Goal: Task Accomplishment & Management: Complete application form

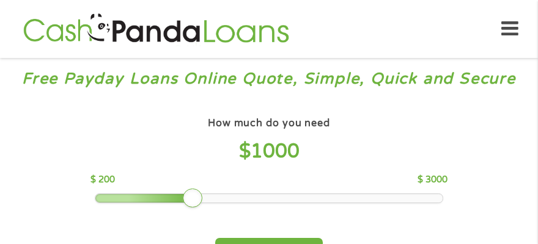
drag, startPoint x: 196, startPoint y: 193, endPoint x: 240, endPoint y: 197, distance: 43.5
click at [240, 197] on div at bounding box center [268, 198] width 347 height 9
drag, startPoint x: 200, startPoint y: 197, endPoint x: 246, endPoint y: 204, distance: 46.4
click at [246, 204] on div "How much do you need $ 1000 $ 200 $ 3000 Get My Quote" at bounding box center [269, 190] width 476 height 153
click at [248, 201] on div at bounding box center [268, 198] width 347 height 9
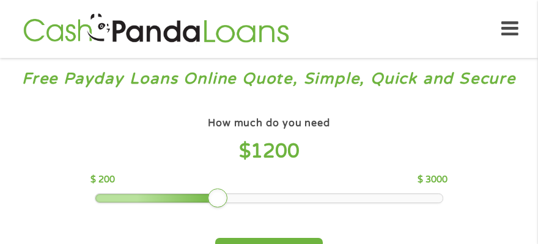
click at [248, 201] on div at bounding box center [268, 198] width 347 height 9
click at [257, 201] on div at bounding box center [268, 198] width 347 height 9
click at [265, 201] on div at bounding box center [268, 198] width 347 height 9
click at [276, 201] on div at bounding box center [268, 198] width 347 height 9
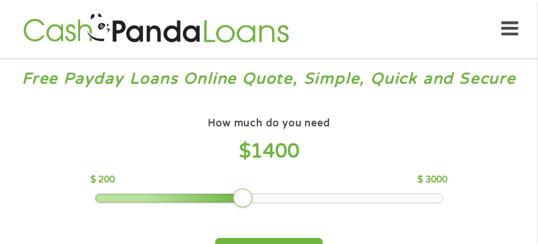
click at [283, 201] on div at bounding box center [268, 198] width 347 height 9
click at [381, 202] on div at bounding box center [268, 198] width 347 height 9
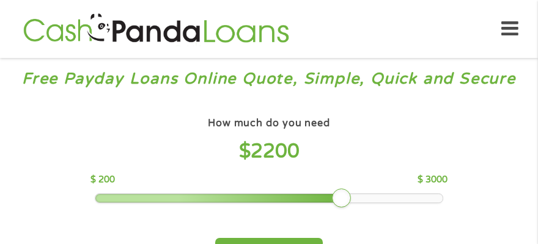
click at [327, 202] on div at bounding box center [268, 198] width 347 height 9
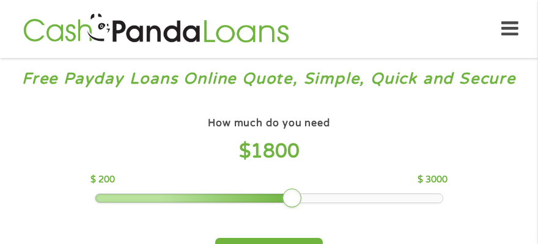
click at [309, 202] on div at bounding box center [268, 198] width 347 height 9
click at [326, 202] on div at bounding box center [268, 198] width 347 height 9
click at [339, 202] on div at bounding box center [268, 198] width 347 height 9
click at [357, 202] on div at bounding box center [268, 198] width 347 height 9
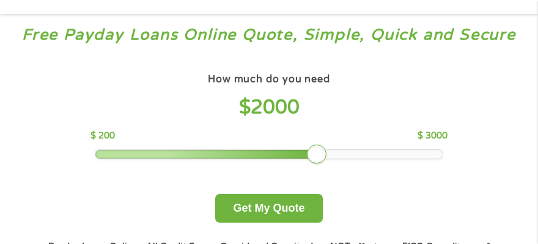
scroll to position [49, 0]
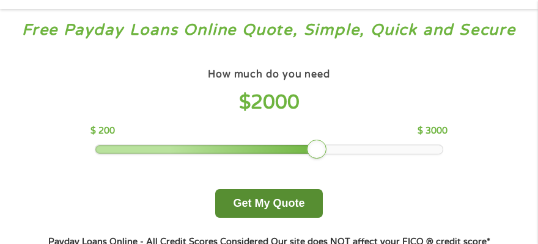
click at [316, 205] on button "Get My Quote" at bounding box center [268, 203] width 107 height 29
